Goal: Information Seeking & Learning: Understand process/instructions

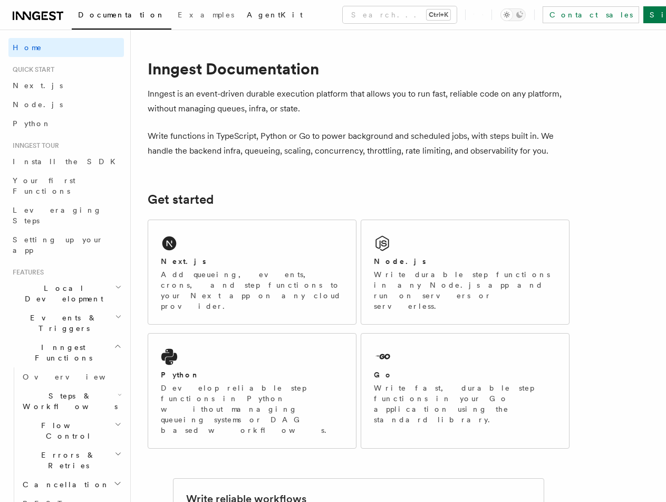
click at [247, 18] on span "AgentKit" at bounding box center [275, 15] width 56 height 8
click at [31, 85] on span "Next.js" at bounding box center [38, 85] width 50 height 8
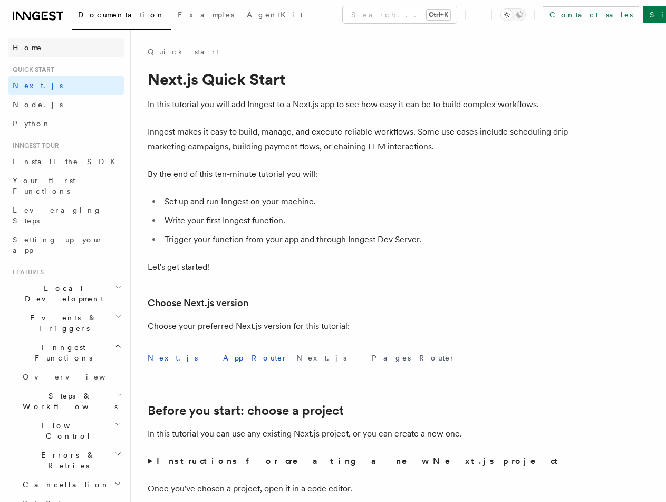
click at [16, 42] on span "Home" at bounding box center [28, 47] width 30 height 11
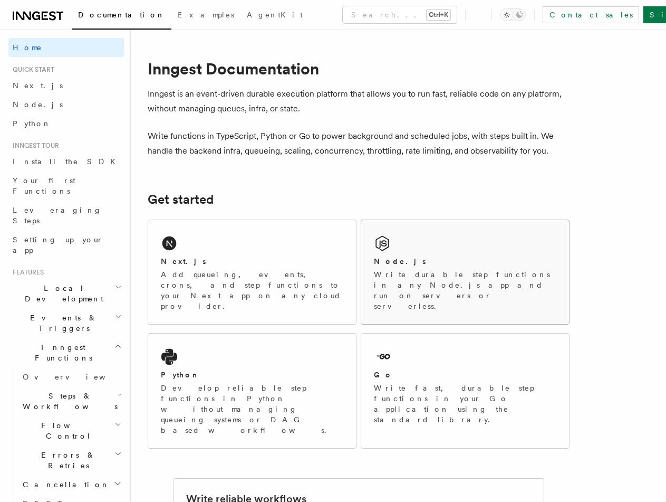
click at [451, 262] on div "Node.js" at bounding box center [465, 261] width 183 height 11
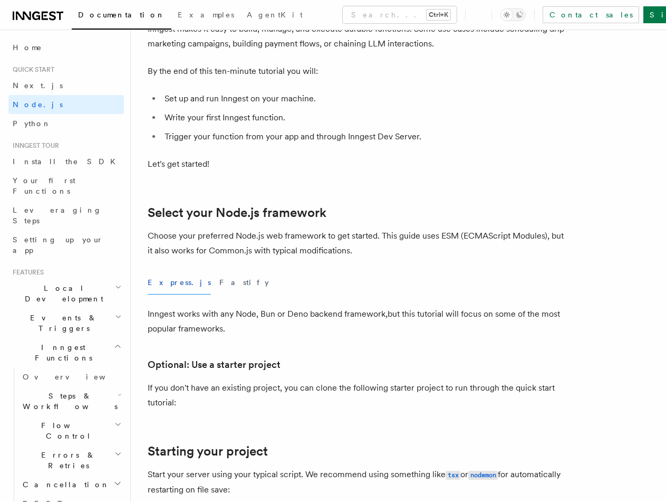
scroll to position [211, 0]
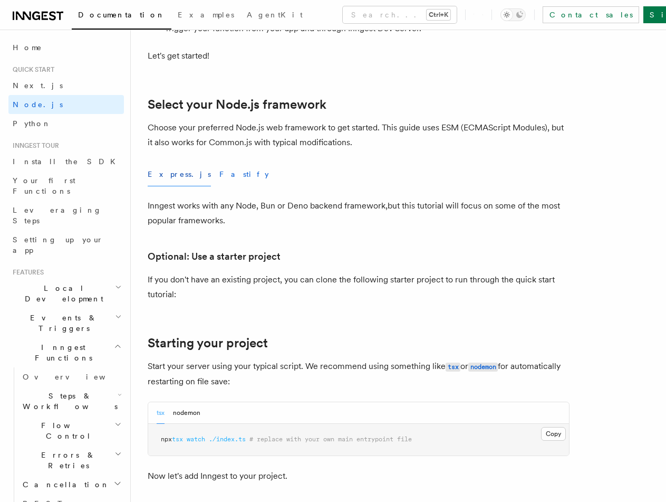
click at [219, 170] on button "Fastify" at bounding box center [244, 174] width 50 height 24
click at [161, 175] on button "Express.js" at bounding box center [179, 174] width 63 height 24
click at [219, 177] on button "Fastify" at bounding box center [244, 174] width 50 height 24
click at [166, 176] on button "Express.js" at bounding box center [179, 174] width 63 height 24
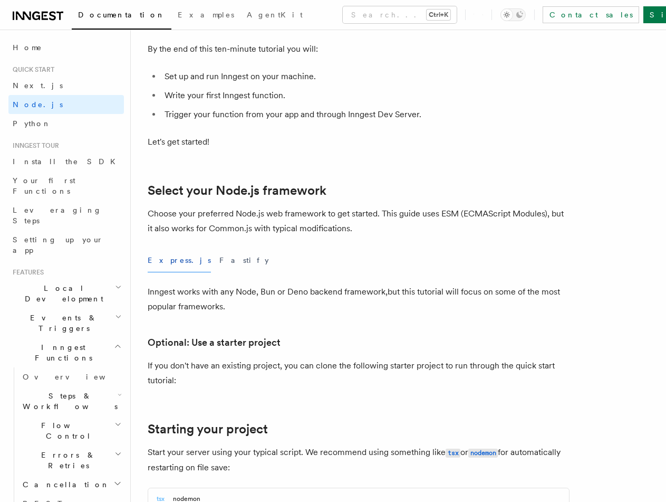
scroll to position [106, 0]
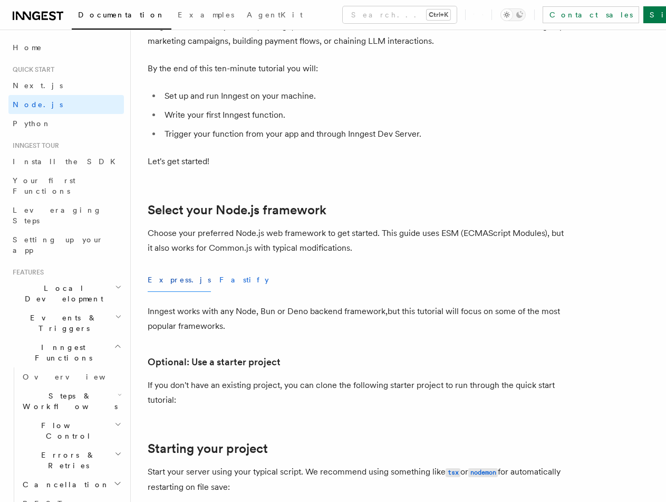
click at [219, 279] on button "Fastify" at bounding box center [244, 280] width 50 height 24
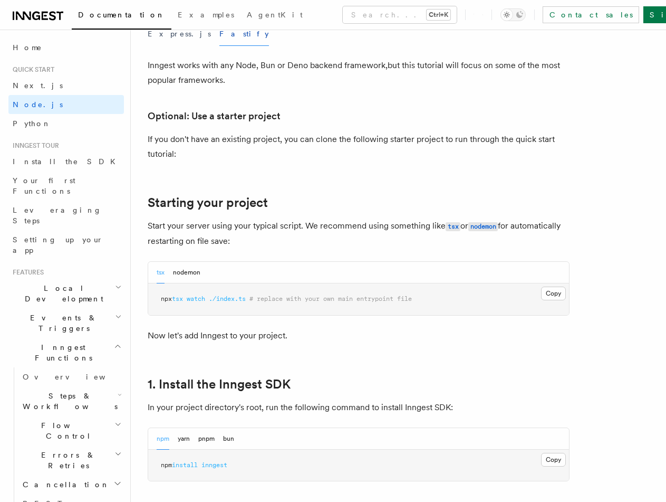
scroll to position [369, 0]
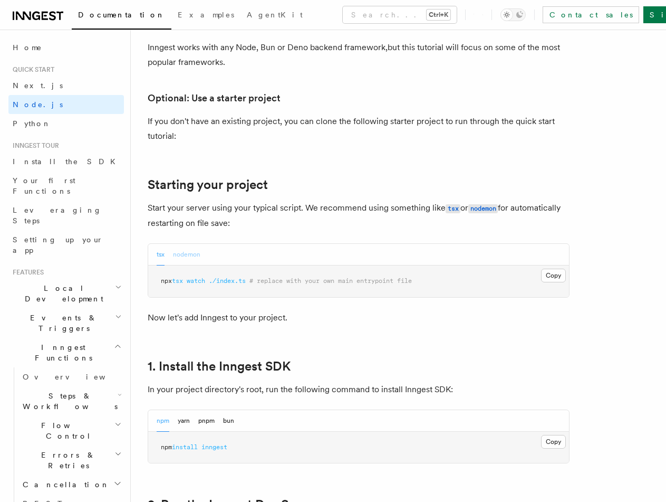
click at [193, 255] on button "nodemon" at bounding box center [186, 255] width 27 height 22
click at [157, 255] on button "tsx" at bounding box center [161, 255] width 8 height 22
click at [189, 255] on button "nodemon" at bounding box center [186, 255] width 27 height 22
click at [150, 256] on div "tsx nodemon" at bounding box center [358, 255] width 421 height 22
click at [160, 256] on button "tsx" at bounding box center [161, 255] width 8 height 22
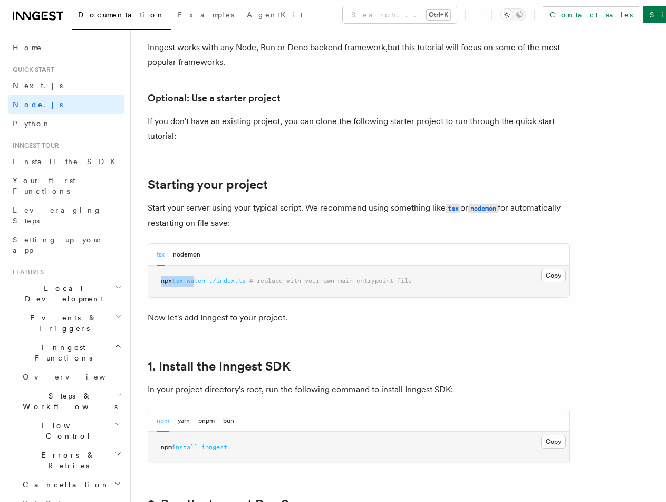
drag, startPoint x: 161, startPoint y: 282, endPoint x: 190, endPoint y: 277, distance: 29.4
click at [199, 281] on span "npx tsx watch ./index.ts # replace with your own main entrypoint file" at bounding box center [286, 280] width 251 height 7
click at [170, 281] on span "npx" at bounding box center [166, 280] width 11 height 7
drag, startPoint x: 167, startPoint y: 253, endPoint x: 188, endPoint y: 255, distance: 21.3
click at [169, 254] on div "tsx nodemon" at bounding box center [179, 255] width 44 height 22
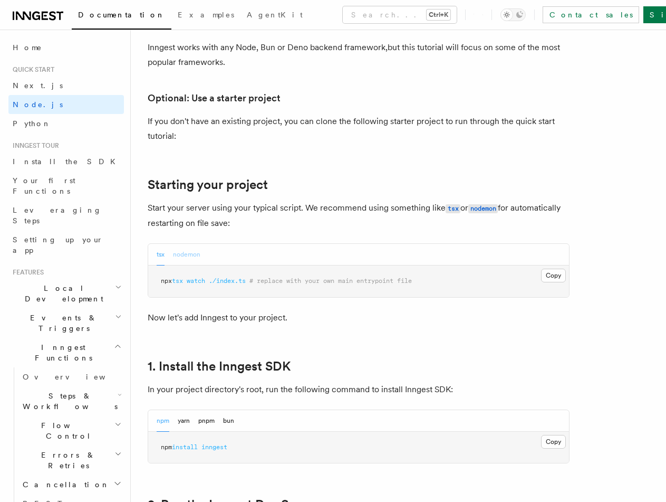
click at [188, 255] on button "nodemon" at bounding box center [186, 255] width 27 height 22
click at [162, 256] on button "tsx" at bounding box center [161, 255] width 8 height 22
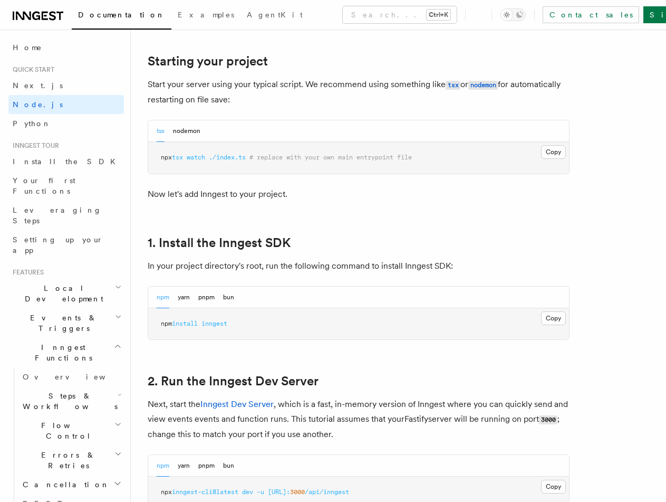
scroll to position [633, 0]
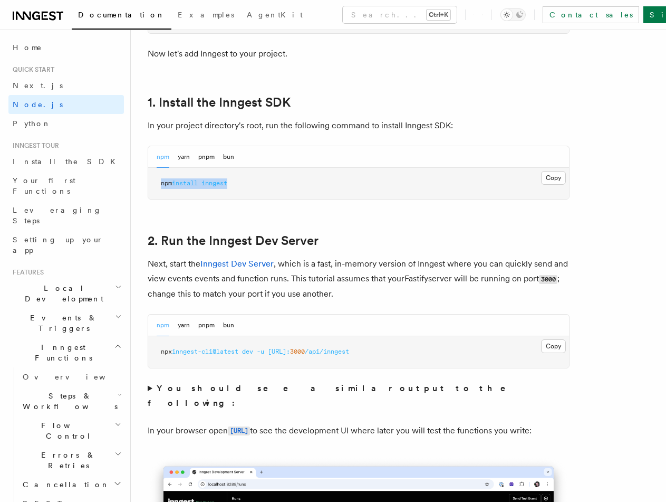
drag, startPoint x: 161, startPoint y: 186, endPoint x: 297, endPoint y: 192, distance: 135.7
click at [291, 192] on pre "npm install inngest" at bounding box center [358, 184] width 421 height 32
click at [232, 158] on button "bun" at bounding box center [228, 157] width 11 height 22
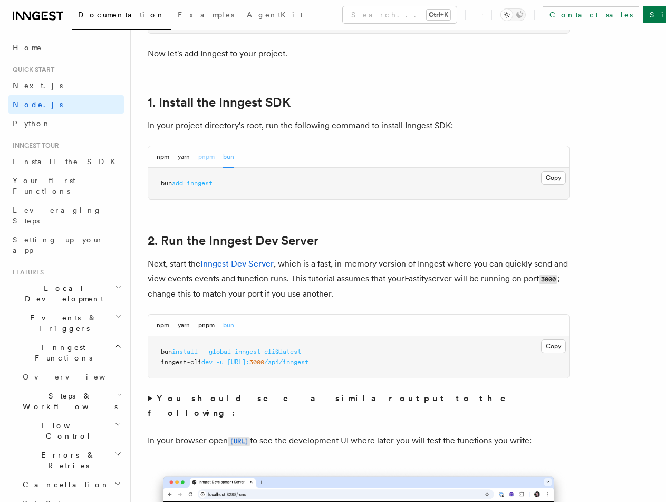
click at [203, 157] on button "pnpm" at bounding box center [206, 157] width 16 height 22
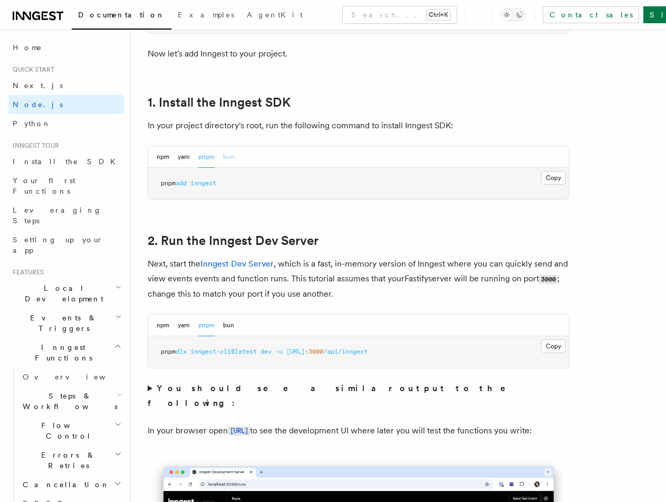
click at [231, 157] on button "bun" at bounding box center [228, 157] width 11 height 22
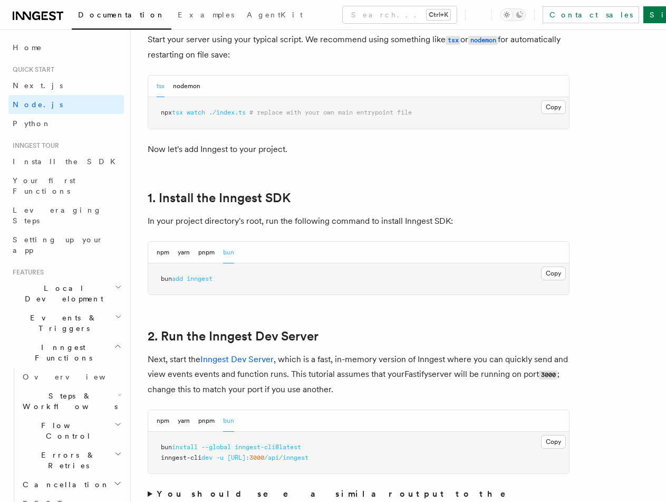
scroll to position [528, 0]
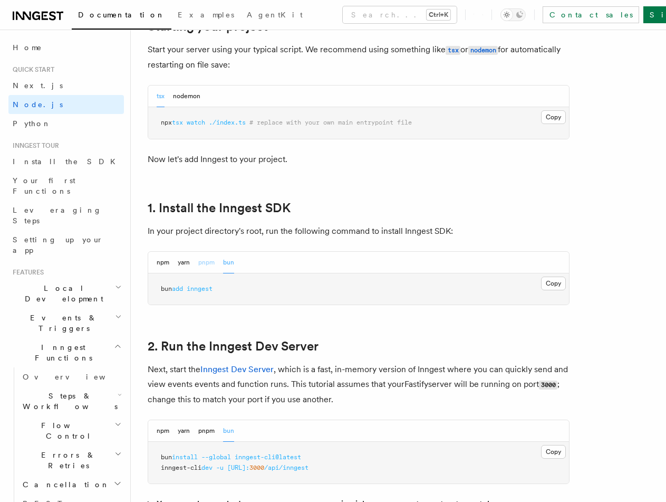
click at [203, 263] on button "pnpm" at bounding box center [206, 263] width 16 height 22
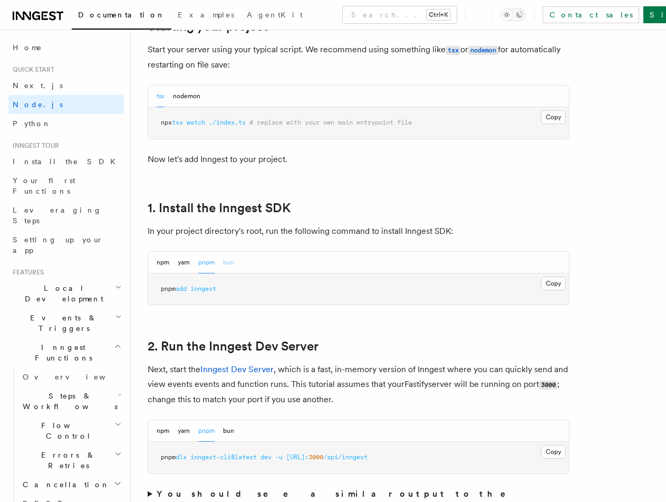
click at [228, 260] on button "bun" at bounding box center [228, 263] width 11 height 22
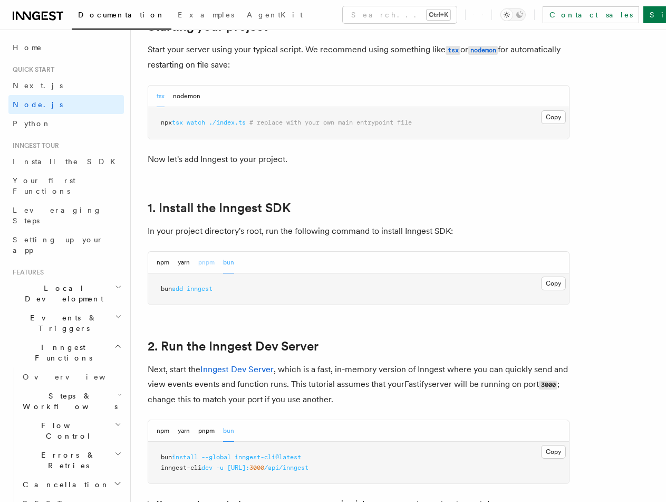
click at [202, 264] on button "pnpm" at bounding box center [206, 263] width 16 height 22
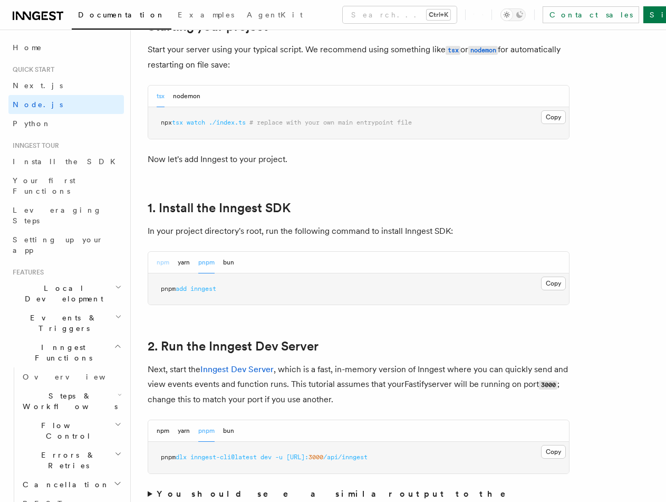
click at [162, 263] on button "npm" at bounding box center [163, 263] width 13 height 22
click at [206, 263] on button "pnpm" at bounding box center [206, 263] width 16 height 22
click at [227, 262] on button "bun" at bounding box center [228, 263] width 11 height 22
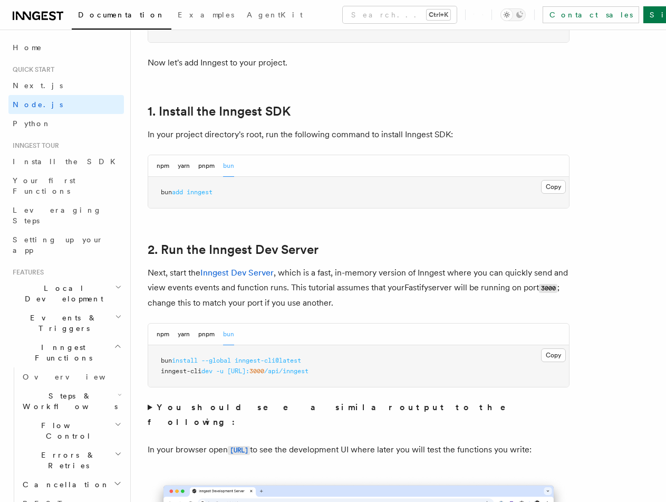
scroll to position [633, 0]
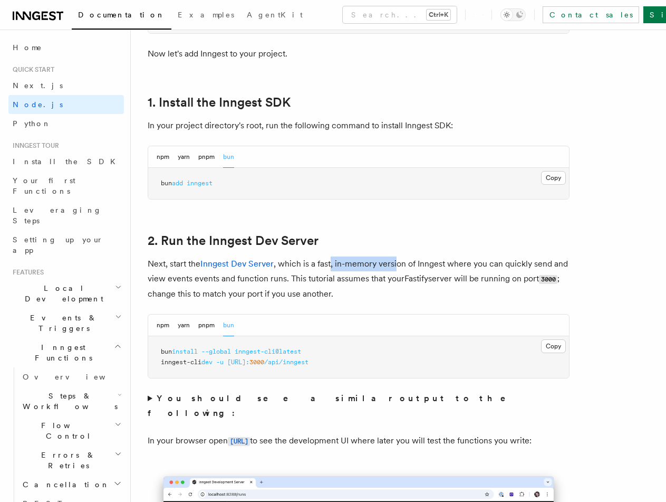
drag, startPoint x: 344, startPoint y: 265, endPoint x: 341, endPoint y: 272, distance: 7.3
click at [397, 269] on p "Next, start the Inngest Dev Server , which is a fast, in-memory version of Inng…" at bounding box center [359, 278] width 422 height 45
click at [341, 272] on p "Next, start the Inngest Dev Server , which is a fast, in-memory version of Inng…" at bounding box center [359, 278] width 422 height 45
drag, startPoint x: 402, startPoint y: 264, endPoint x: 468, endPoint y: 264, distance: 65.9
click at [468, 264] on p "Next, start the Inngest Dev Server , which is a fast, in-memory version of Inng…" at bounding box center [359, 278] width 422 height 45
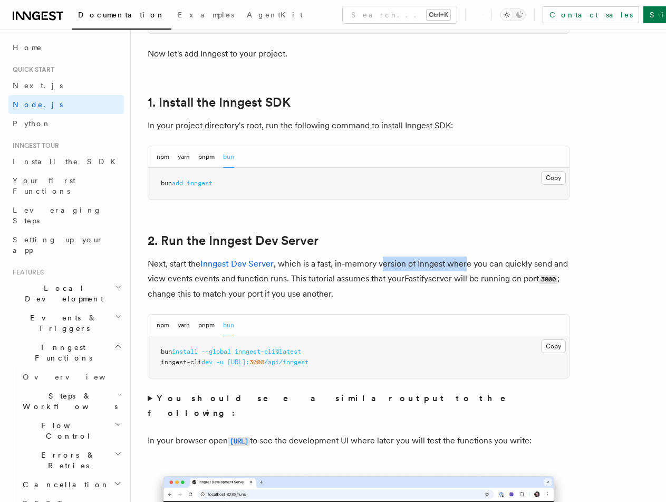
click at [435, 267] on p "Next, start the Inngest Dev Server , which is a fast, in-memory version of Inng…" at bounding box center [359, 278] width 422 height 45
drag, startPoint x: 281, startPoint y: 265, endPoint x: 274, endPoint y: 282, distance: 18.0
click at [337, 266] on p "Next, start the Inngest Dev Server , which is a fast, in-memory version of Inng…" at bounding box center [359, 278] width 422 height 45
click at [193, 294] on p "Next, start the Inngest Dev Server , which is a fast, in-memory version of Inng…" at bounding box center [359, 278] width 422 height 45
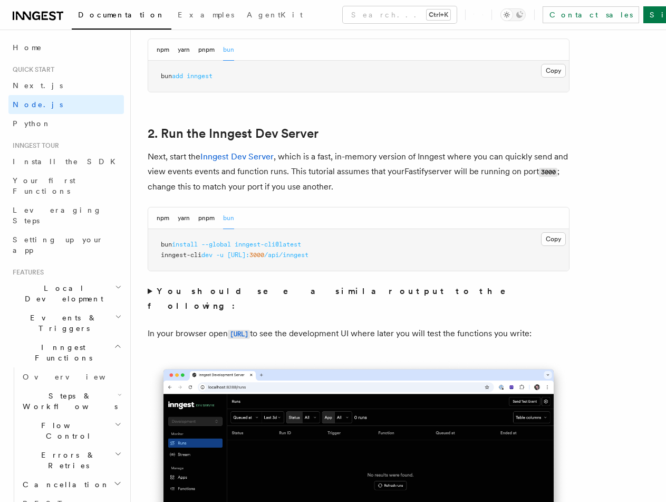
scroll to position [739, 0]
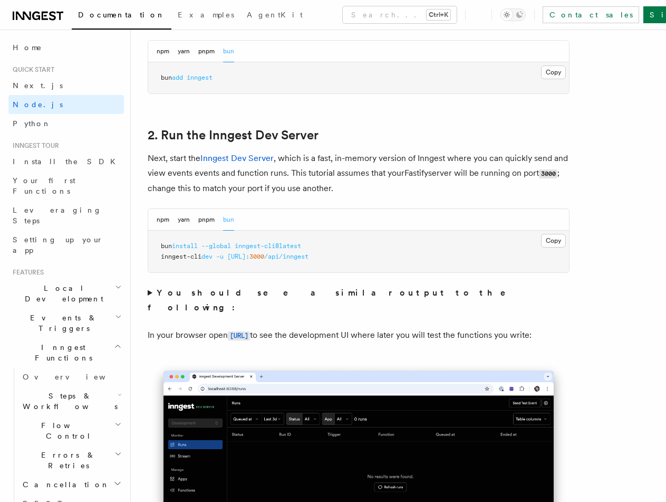
click at [154, 292] on summary "You should see a similar output to the following:" at bounding box center [359, 300] width 422 height 30
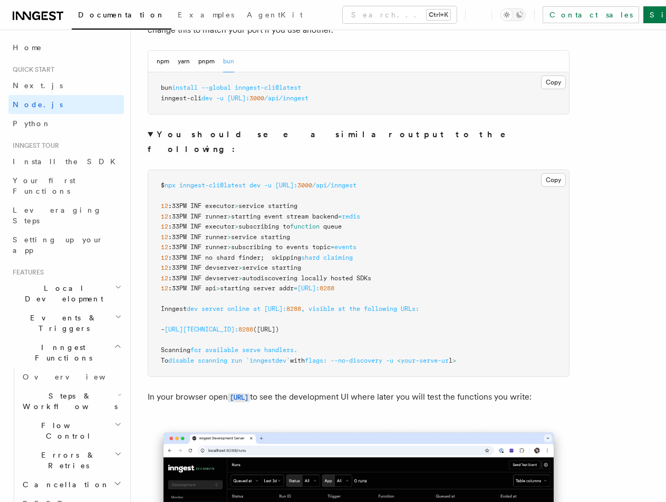
scroll to position [844, 0]
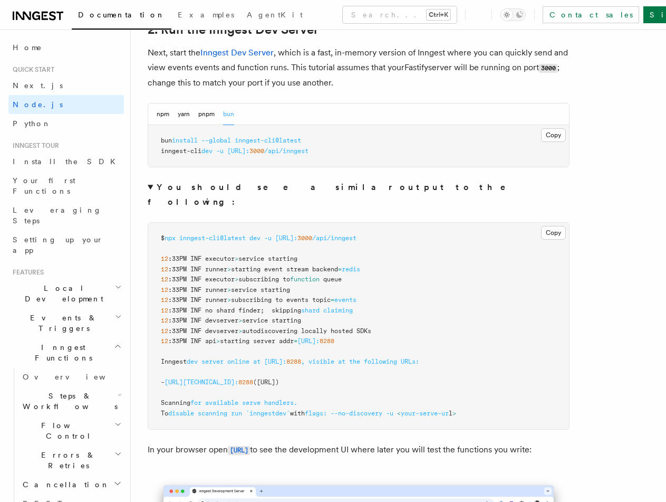
click at [153, 189] on summary "You should see a similar output to the following:" at bounding box center [359, 195] width 422 height 30
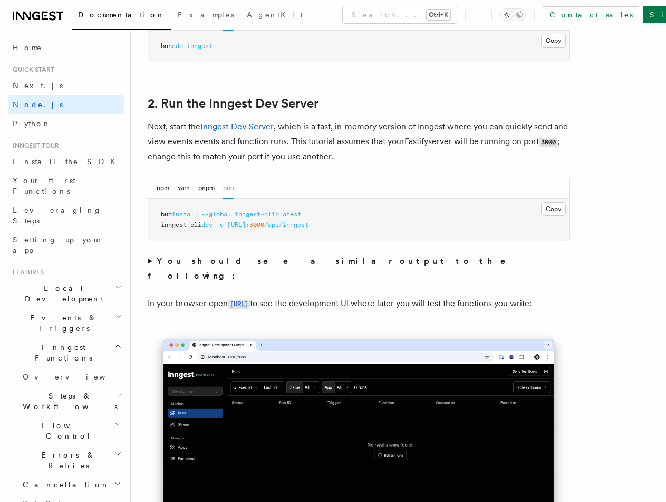
scroll to position [686, 0]
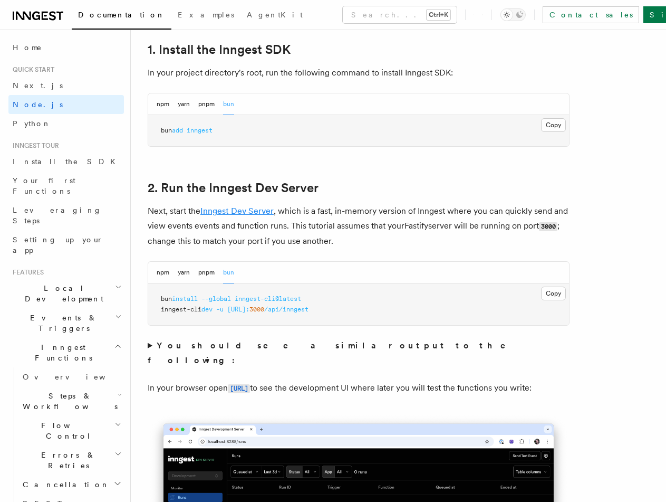
click at [238, 212] on link "Inngest Dev Server" at bounding box center [236, 211] width 73 height 10
drag, startPoint x: 223, startPoint y: 312, endPoint x: 479, endPoint y: 319, distance: 256.5
click at [446, 314] on pre "bun install --global inngest-cli@latest inngest-cli dev -u http://localhost: 30…" at bounding box center [358, 304] width 421 height 42
click at [480, 319] on pre "bun install --global inngest-cli@latest inngest-cli dev -u http://localhost: 30…" at bounding box center [358, 304] width 421 height 42
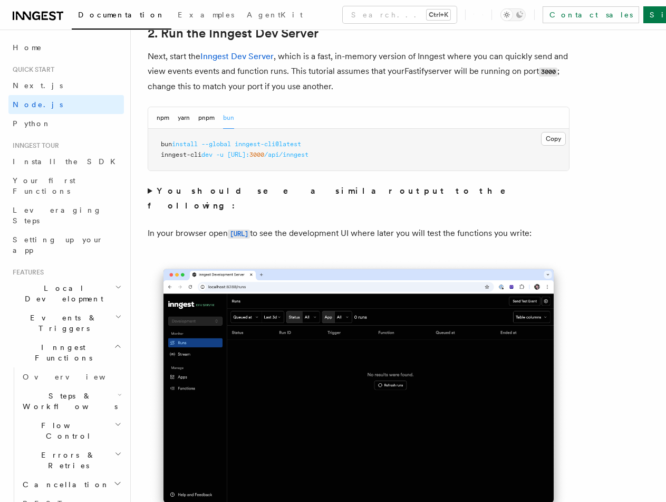
scroll to position [844, 0]
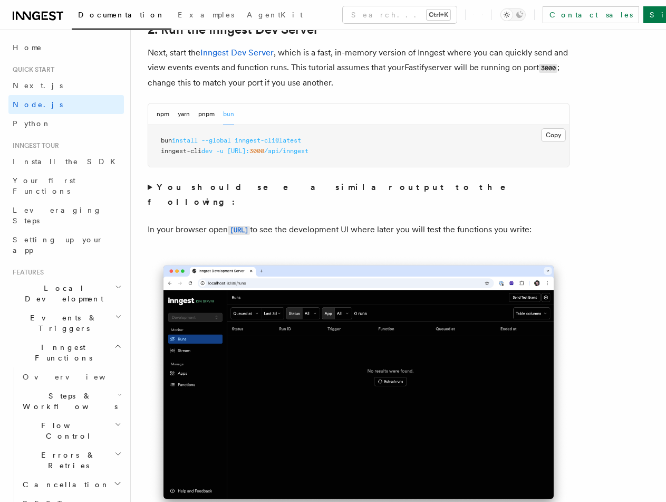
click at [150, 187] on summary "You should see a similar output to the following:" at bounding box center [359, 195] width 422 height 30
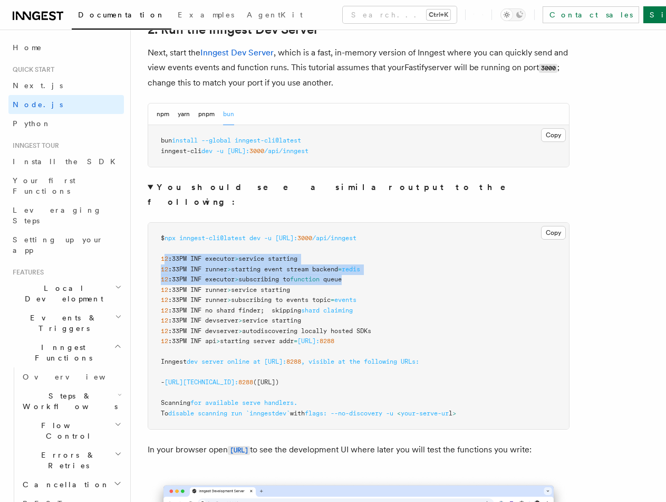
drag, startPoint x: 166, startPoint y: 245, endPoint x: 422, endPoint y: 261, distance: 256.3
click at [422, 261] on pre "$ npx inngest-cli@latest dev -u http://localhost: 3000 /api/inngest 12 :33PM IN…" at bounding box center [358, 326] width 421 height 206
click at [343, 250] on pre "$ npx inngest-cli@latest dev -u http://localhost: 3000 /api/inngest 12 :33PM IN…" at bounding box center [358, 326] width 421 height 206
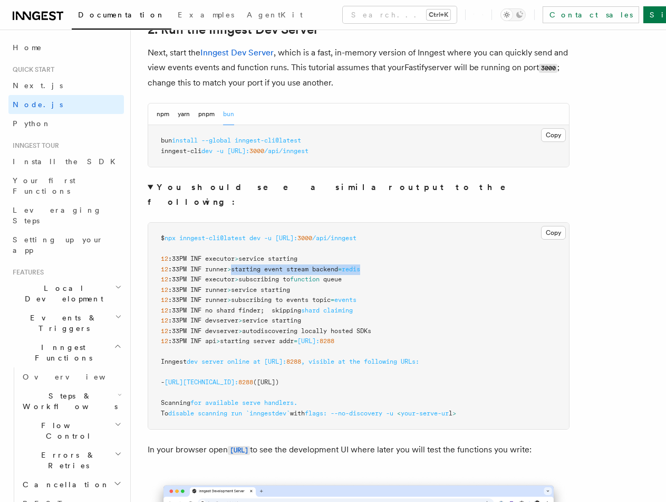
drag, startPoint x: 235, startPoint y: 255, endPoint x: 395, endPoint y: 252, distance: 159.4
click at [390, 253] on pre "$ npx inngest-cli@latest dev -u http://localhost: 3000 /api/inngest 12 :33PM IN…" at bounding box center [358, 326] width 421 height 206
click at [395, 252] on pre "$ npx inngest-cli@latest dev -u http://localhost: 3000 /api/inngest 12 :33PM IN…" at bounding box center [358, 326] width 421 height 206
click at [390, 259] on pre "$ npx inngest-cli@latest dev -u http://localhost: 3000 /api/inngest 12 :33PM IN…" at bounding box center [358, 326] width 421 height 206
click at [328, 265] on span "starting event stream backend" at bounding box center [284, 268] width 107 height 7
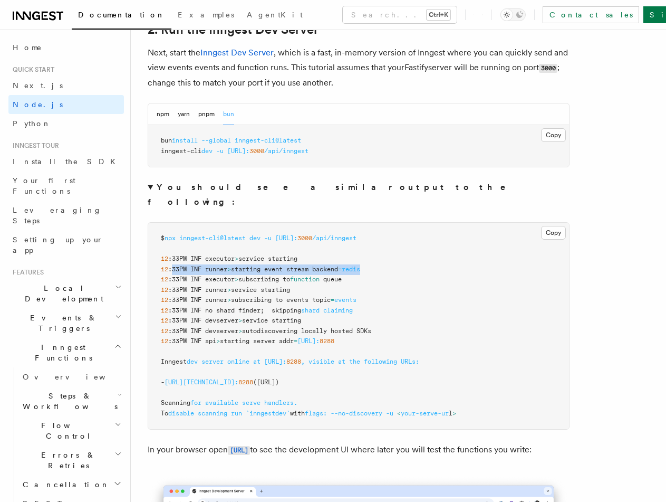
drag, startPoint x: 171, startPoint y: 252, endPoint x: 433, endPoint y: 251, distance: 261.7
click at [433, 251] on pre "$ npx inngest-cli@latest dev -u http://localhost: 3000 /api/inngest 12 :33PM IN…" at bounding box center [358, 326] width 421 height 206
click at [331, 327] on span "autodiscovering locally hosted SDKs" at bounding box center [306, 330] width 129 height 7
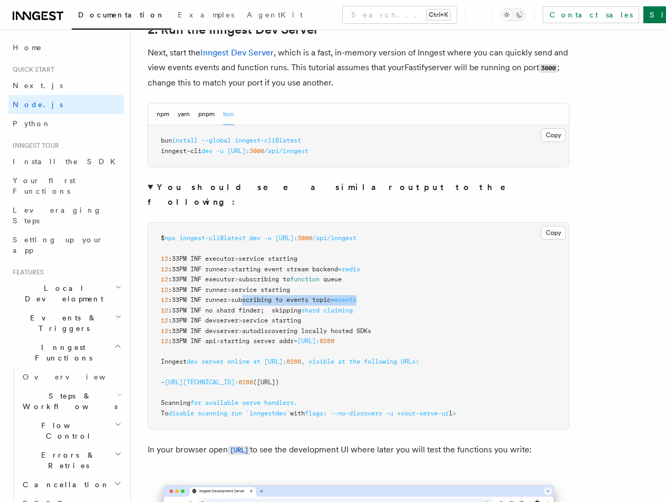
drag, startPoint x: 247, startPoint y: 287, endPoint x: 393, endPoint y: 285, distance: 146.1
click at [394, 284] on pre "$ npx inngest-cli@latest dev -u http://localhost: 3000 /api/inngest 12 :33PM IN…" at bounding box center [358, 326] width 421 height 206
click at [265, 317] on span "service starting" at bounding box center [271, 320] width 59 height 7
drag, startPoint x: 201, startPoint y: 299, endPoint x: 297, endPoint y: 297, distance: 96.0
click at [297, 307] on span ":33PM INF no shard finder; skipping" at bounding box center [234, 310] width 133 height 7
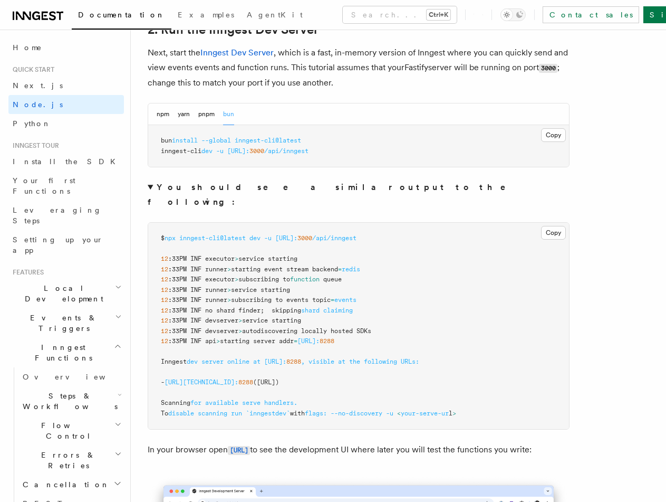
click at [210, 317] on span ":33PM INF devserver" at bounding box center [203, 320] width 70 height 7
drag, startPoint x: 180, startPoint y: 307, endPoint x: 380, endPoint y: 307, distance: 200.0
click at [377, 307] on pre "$ npx inngest-cli@latest dev -u http://localhost: 3000 /api/inngest 12 :33PM IN…" at bounding box center [358, 326] width 421 height 206
click at [500, 310] on pre "$ npx inngest-cli@latest dev -u http://localhost: 3000 /api/inngest 12 :33PM IN…" at bounding box center [358, 326] width 421 height 206
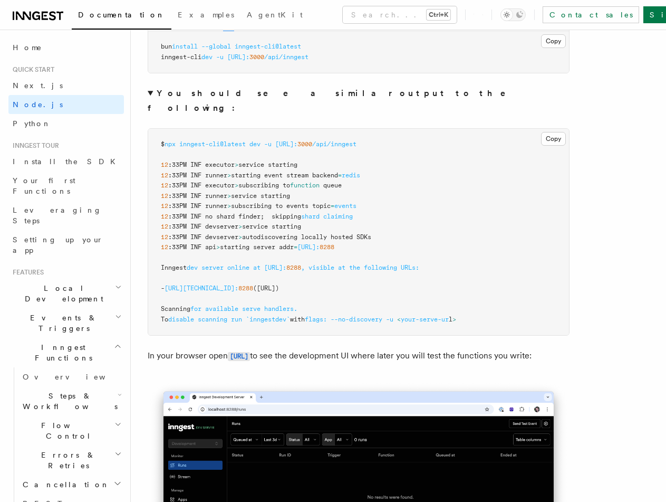
scroll to position [950, 0]
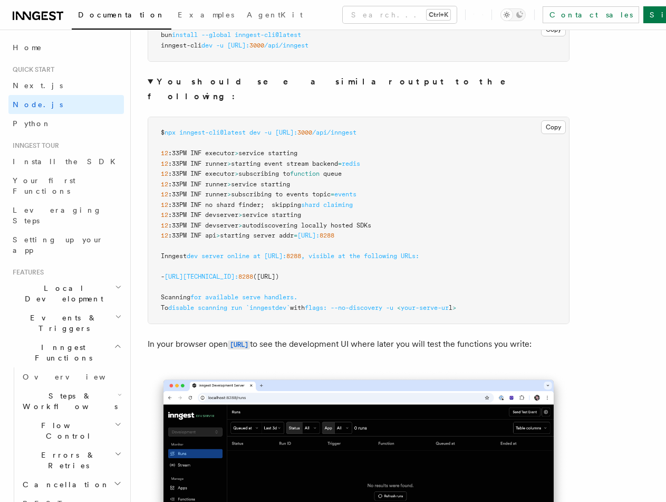
drag, startPoint x: 190, startPoint y: 238, endPoint x: 539, endPoint y: 236, distance: 348.2
click at [539, 236] on pre "$ npx inngest-cli@latest dev -u http://localhost: 3000 /api/inngest 12 :33PM IN…" at bounding box center [358, 220] width 421 height 206
click at [449, 304] on span "your-serve-ur" at bounding box center [425, 307] width 48 height 7
click at [352, 222] on span "autodiscovering locally hosted SDKs" at bounding box center [306, 225] width 129 height 7
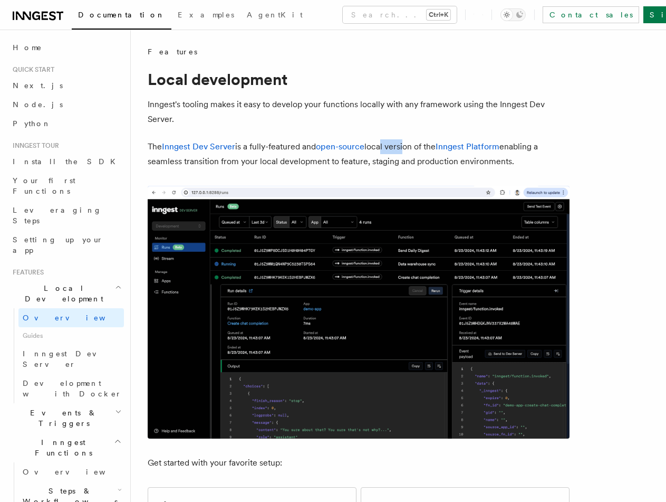
drag, startPoint x: 387, startPoint y: 147, endPoint x: 409, endPoint y: 150, distance: 22.9
click at [406, 150] on p "The Inngest Dev Server is a fully-featured and open-source local version of the…" at bounding box center [359, 154] width 422 height 30
click at [429, 149] on p "The Inngest Dev Server is a fully-featured and open-source local version of the…" at bounding box center [359, 154] width 422 height 30
drag, startPoint x: 154, startPoint y: 163, endPoint x: 272, endPoint y: 158, distance: 117.7
click at [275, 158] on p "The Inngest Dev Server is a fully-featured and open-source local version of the…" at bounding box center [359, 154] width 422 height 30
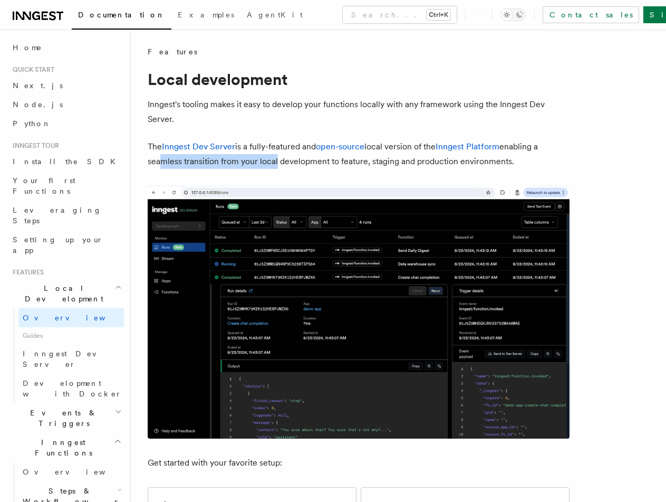
click at [238, 158] on p "The Inngest Dev Server is a fully-featured and open-source local version of the…" at bounding box center [359, 154] width 422 height 30
drag, startPoint x: 270, startPoint y: 161, endPoint x: 328, endPoint y: 159, distance: 58.1
click at [321, 159] on p "The Inngest Dev Server is a fully-featured and open-source local version of the…" at bounding box center [359, 154] width 422 height 30
click at [330, 159] on p "The Inngest Dev Server is a fully-featured and open-source local version of the…" at bounding box center [359, 154] width 422 height 30
drag, startPoint x: 353, startPoint y: 161, endPoint x: 380, endPoint y: 161, distance: 26.9
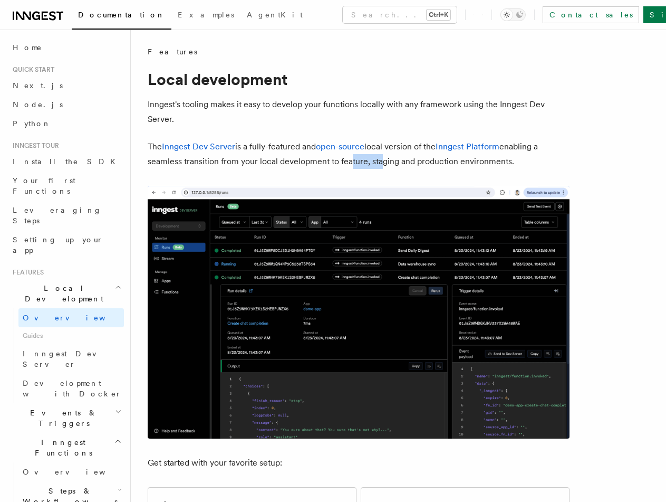
click at [377, 161] on p "The Inngest Dev Server is a fully-featured and open-source local version of the…" at bounding box center [359, 154] width 422 height 30
click at [380, 161] on p "The Inngest Dev Server is a fully-featured and open-source local version of the…" at bounding box center [359, 154] width 422 height 30
drag, startPoint x: 367, startPoint y: 163, endPoint x: 551, endPoint y: 164, distance: 184.7
click at [538, 162] on p "The Inngest Dev Server is a fully-featured and open-source local version of the…" at bounding box center [359, 154] width 422 height 30
click at [552, 165] on p "The Inngest Dev Server is a fully-featured and open-source local version of the…" at bounding box center [359, 154] width 422 height 30
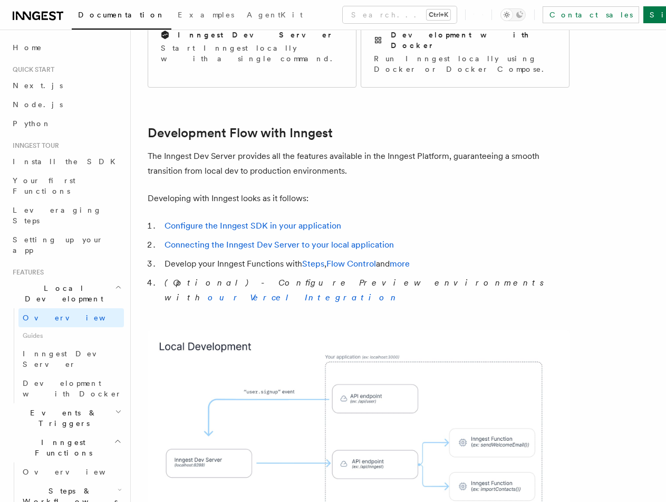
scroll to position [475, 0]
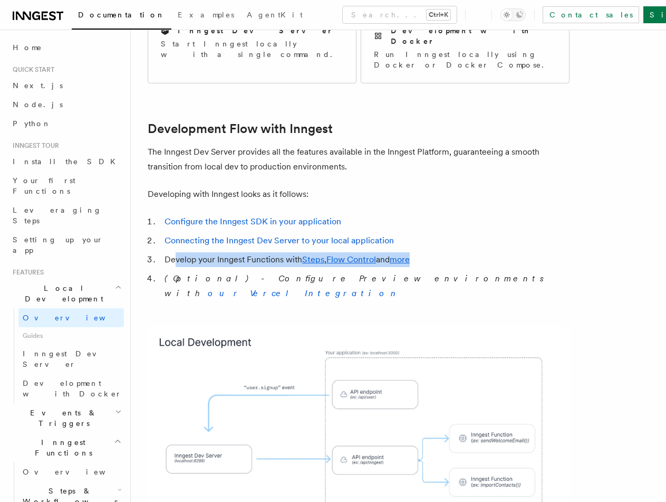
drag, startPoint x: 177, startPoint y: 242, endPoint x: 512, endPoint y: 237, distance: 335.6
click at [512, 252] on li "Develop your Inngest Functions with Steps , Flow Control and more" at bounding box center [365, 259] width 408 height 15
click at [551, 252] on li "Develop your Inngest Functions with Steps , Flow Control and more" at bounding box center [365, 259] width 408 height 15
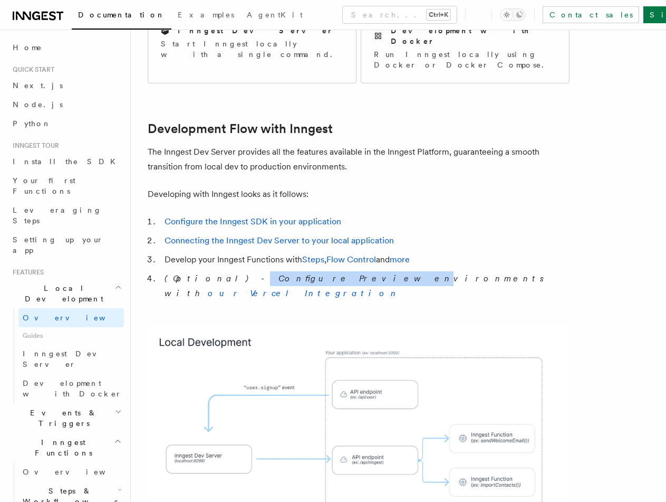
drag, startPoint x: 206, startPoint y: 249, endPoint x: 290, endPoint y: 255, distance: 83.6
click at [290, 255] on ol "Configure the Inngest SDK in your application Connecting the Inngest Dev Server…" at bounding box center [359, 257] width 422 height 87
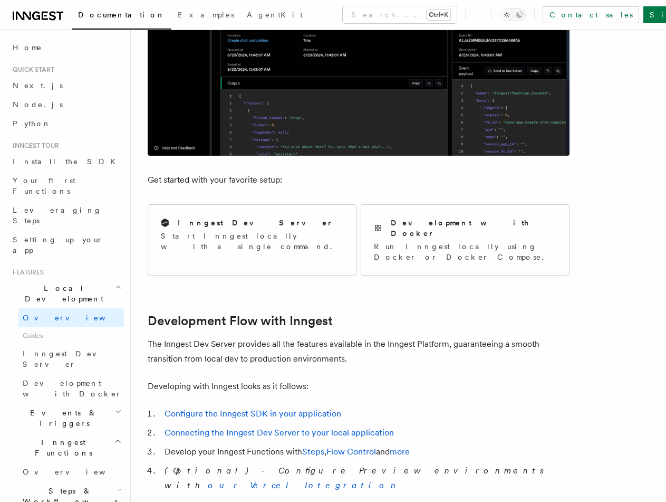
scroll to position [422, 0]
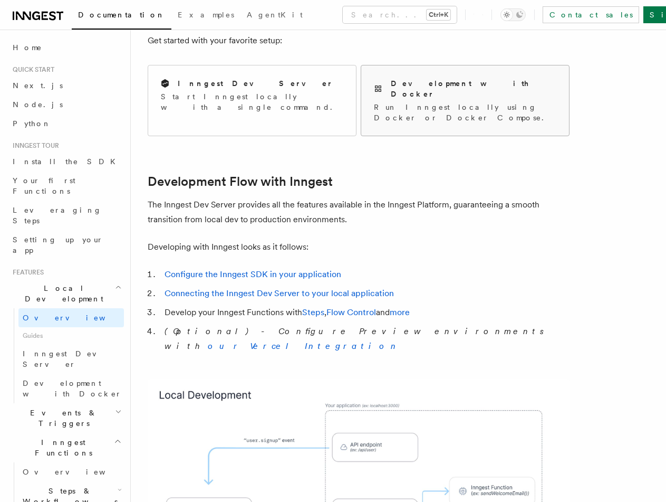
click at [434, 102] on p "Run Inngest locally using Docker or Docker Compose." at bounding box center [465, 112] width 183 height 21
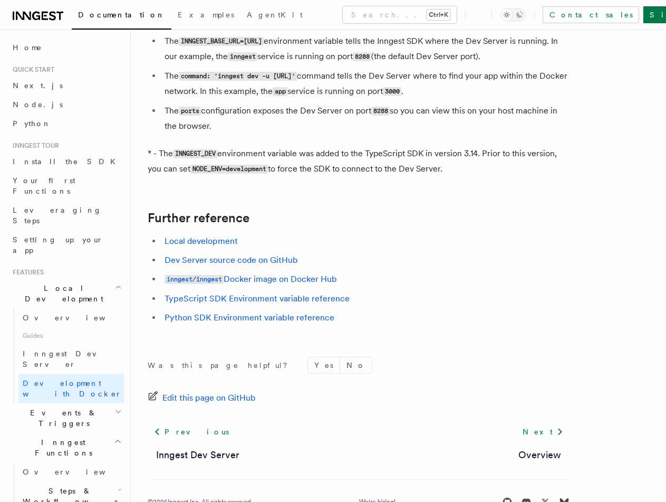
scroll to position [678, 0]
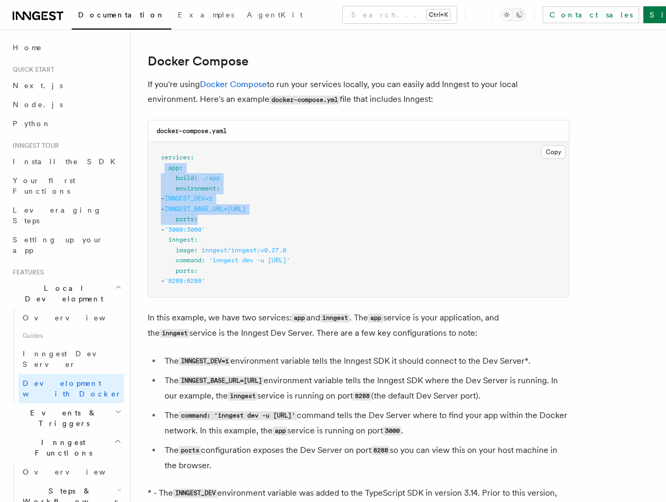
drag, startPoint x: 166, startPoint y: 166, endPoint x: 358, endPoint y: 223, distance: 200.8
click at [358, 223] on pre "services : app : build : ./app environment : - INNGEST_DEV=1 - INNGEST_BASE_URL…" at bounding box center [358, 219] width 421 height 155
click at [403, 224] on pre "services : app : build : ./app environment : - INNGEST_DEV=1 - INNGEST_BASE_URL…" at bounding box center [358, 219] width 421 height 155
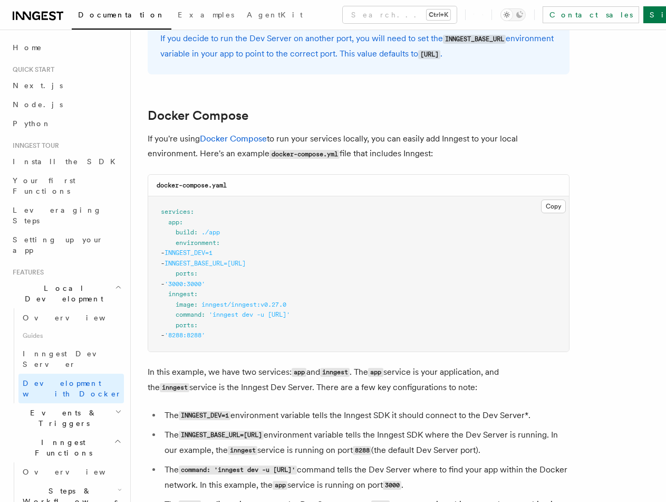
scroll to position [572, 0]
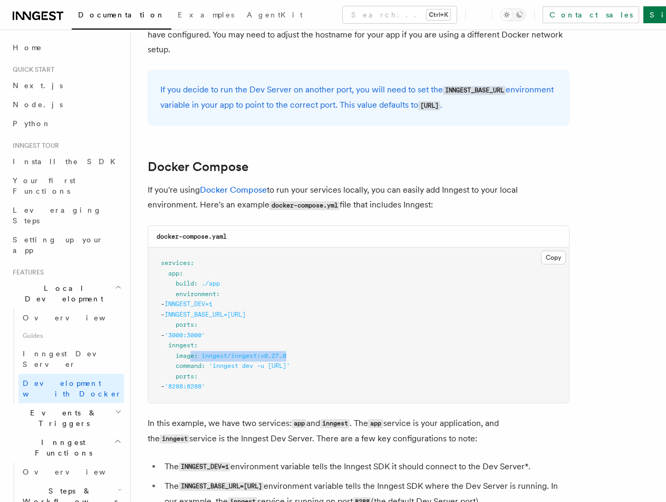
drag, startPoint x: 193, startPoint y: 359, endPoint x: 431, endPoint y: 359, distance: 237.4
click at [422, 358] on pre "services : app : build : ./app environment : - INNGEST_DEV=1 - INNGEST_BASE_URL…" at bounding box center [358, 324] width 421 height 155
click at [502, 353] on pre "services : app : build : ./app environment : - INNGEST_DEV=1 - INNGEST_BASE_URL…" at bounding box center [358, 324] width 421 height 155
drag, startPoint x: 271, startPoint y: 362, endPoint x: 306, endPoint y: 363, distance: 35.4
click at [290, 363] on span "'inngest dev -u [URL]'" at bounding box center [249, 365] width 81 height 7
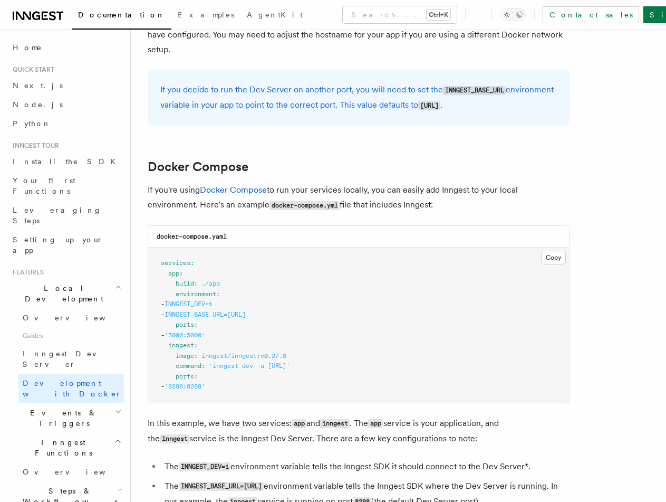
click at [314, 386] on pre "services : app : build : ./app environment : - INNGEST_DEV=1 - INNGEST_BASE_URL…" at bounding box center [358, 324] width 421 height 155
click at [290, 365] on span "'inngest dev -u [URL]'" at bounding box center [249, 365] width 81 height 7
drag, startPoint x: 315, startPoint y: 366, endPoint x: 328, endPoint y: 366, distance: 13.2
click at [290, 366] on span "'inngest dev -u [URL]'" at bounding box center [249, 365] width 81 height 7
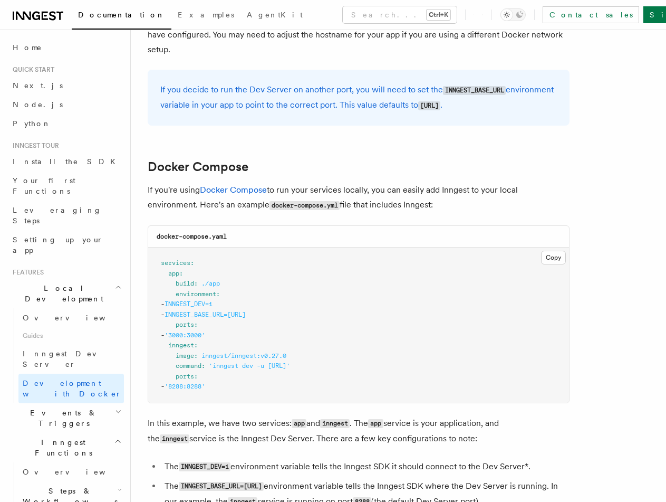
click at [285, 384] on pre "services : app : build : ./app environment : - INNGEST_DEV=1 - INNGEST_BASE_URL…" at bounding box center [358, 324] width 421 height 155
drag, startPoint x: 271, startPoint y: 366, endPoint x: 435, endPoint y: 369, distance: 164.1
click at [396, 370] on pre "services : app : build : ./app environment : - INNGEST_DEV=1 - INNGEST_BASE_URL…" at bounding box center [358, 324] width 421 height 155
click at [475, 362] on pre "services : app : build : ./app environment : - INNGEST_DEV=1 - INNGEST_BASE_URL…" at bounding box center [358, 324] width 421 height 155
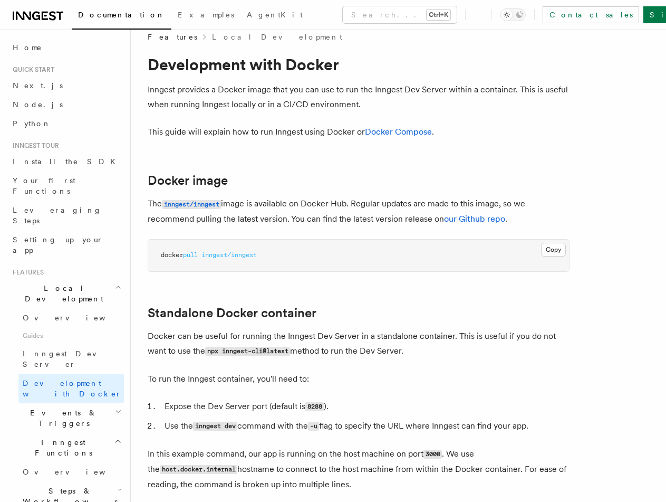
scroll to position [0, 0]
